Goal: Navigation & Orientation: Find specific page/section

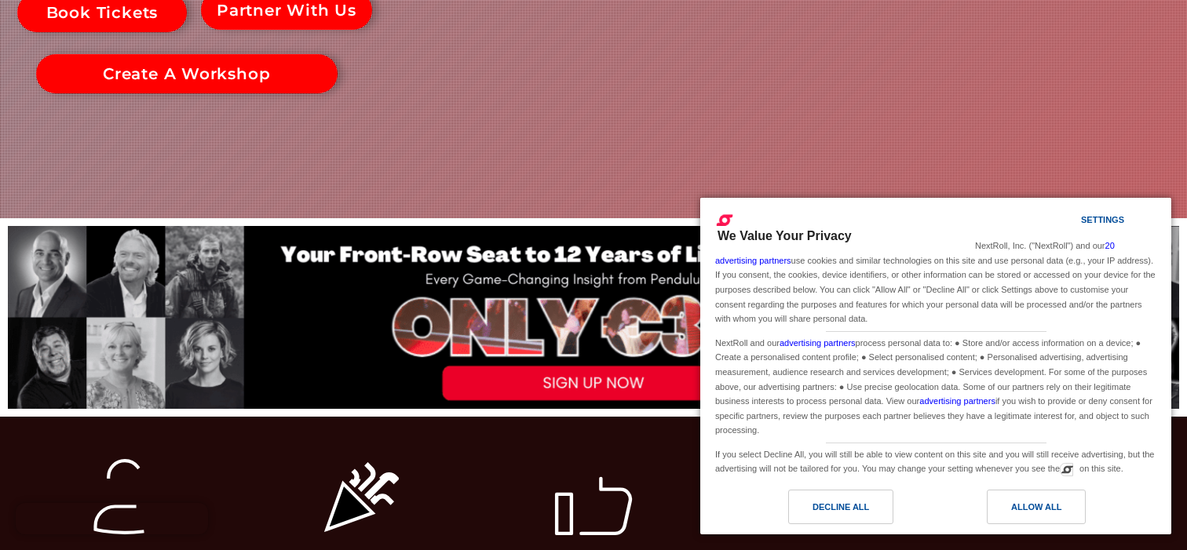
scroll to position [357, 0]
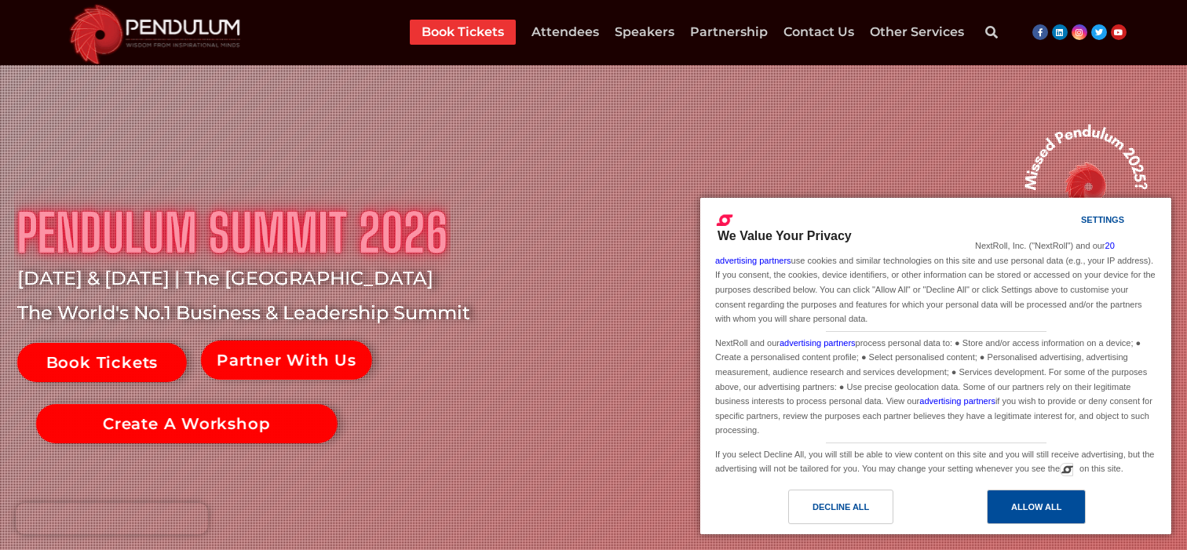
click at [1035, 520] on div "Allow All" at bounding box center [1036, 507] width 99 height 35
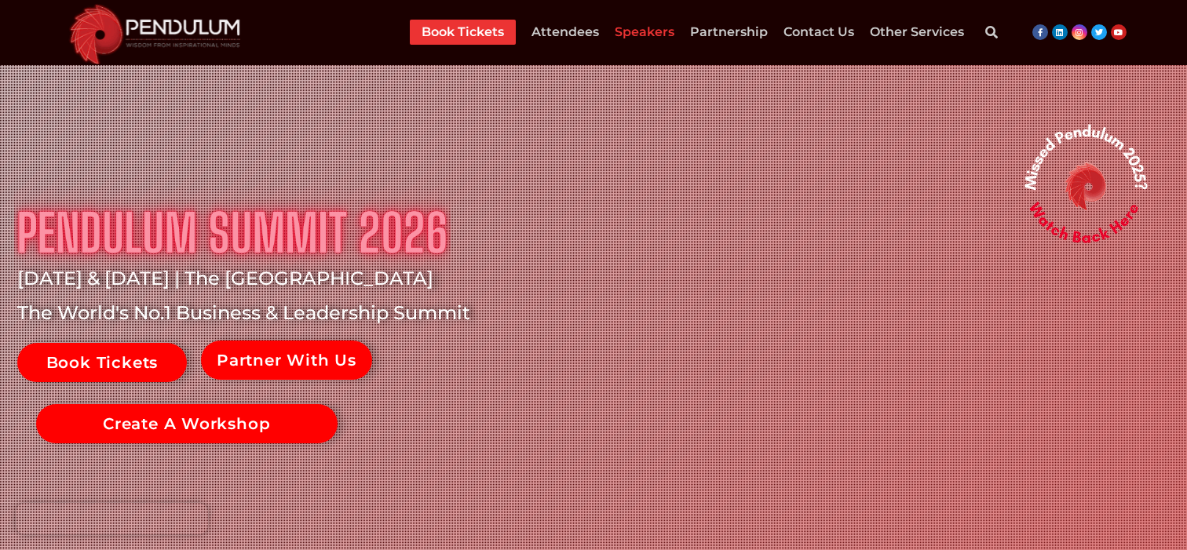
click at [632, 29] on link "Speakers" at bounding box center [645, 32] width 60 height 25
